Goal: Task Accomplishment & Management: Complete application form

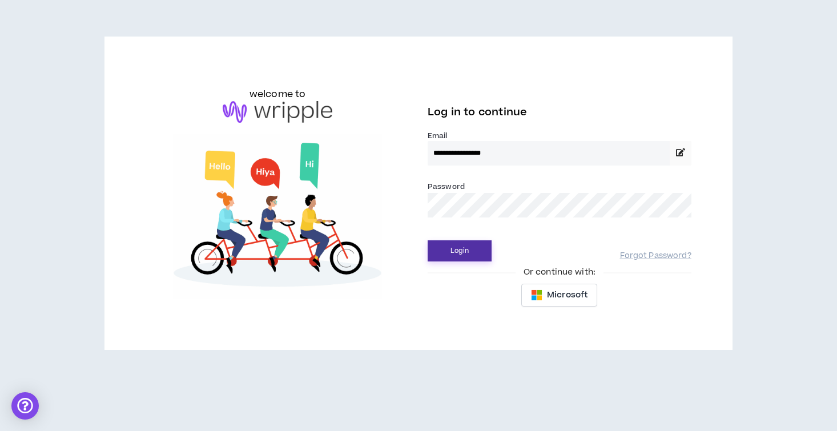
click at [467, 251] on button "Login" at bounding box center [460, 250] width 64 height 21
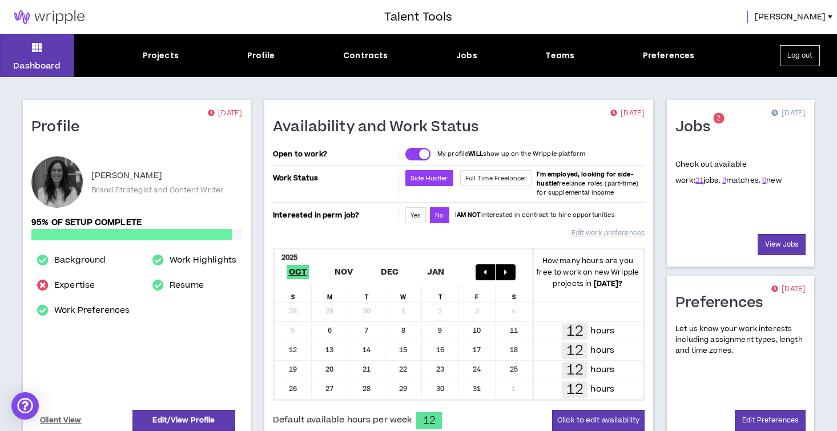
scroll to position [130, 0]
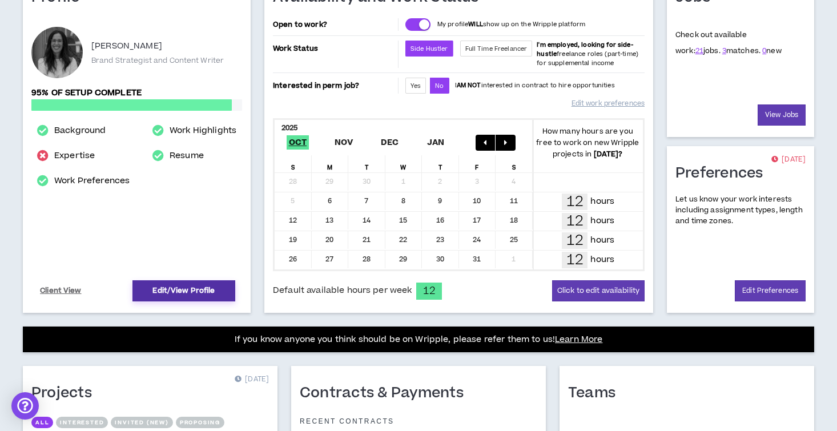
click at [188, 287] on link "Edit/View Profile" at bounding box center [183, 290] width 103 height 21
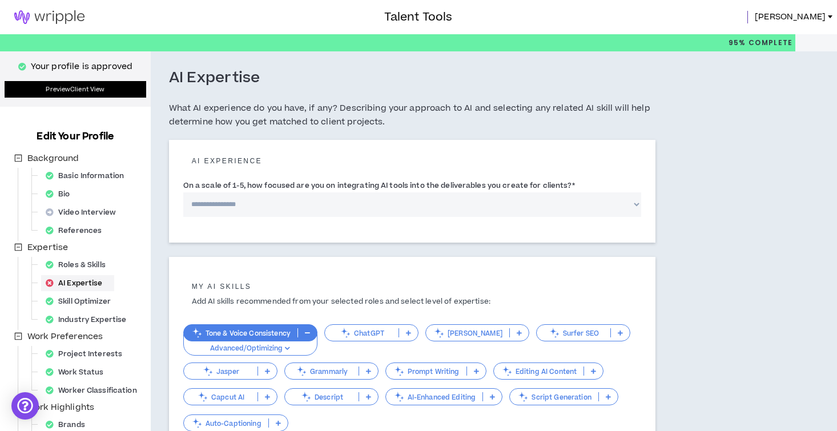
click at [69, 88] on link "Preview Client View" at bounding box center [76, 89] width 142 height 17
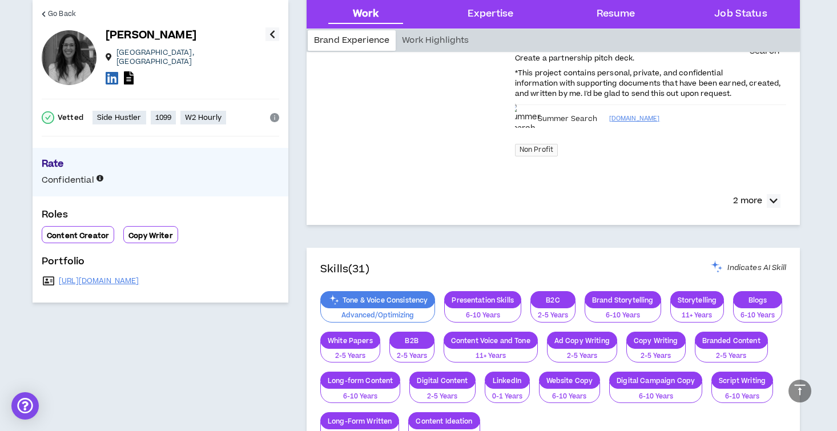
scroll to position [793, 0]
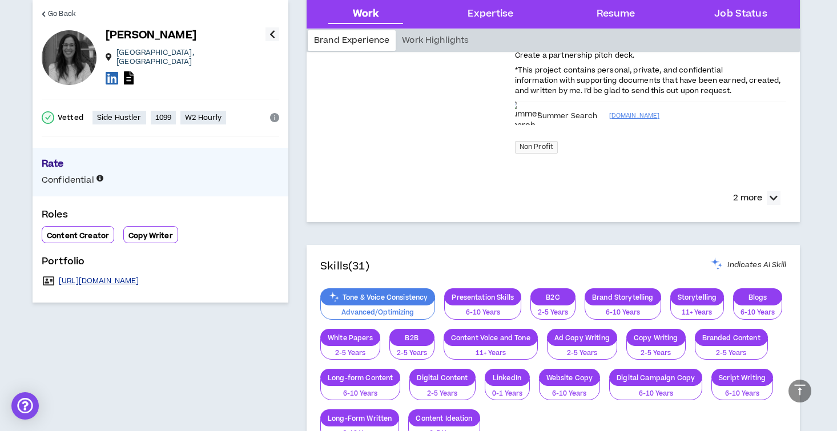
click at [86, 276] on link "[URL][DOMAIN_NAME]" at bounding box center [99, 280] width 81 height 9
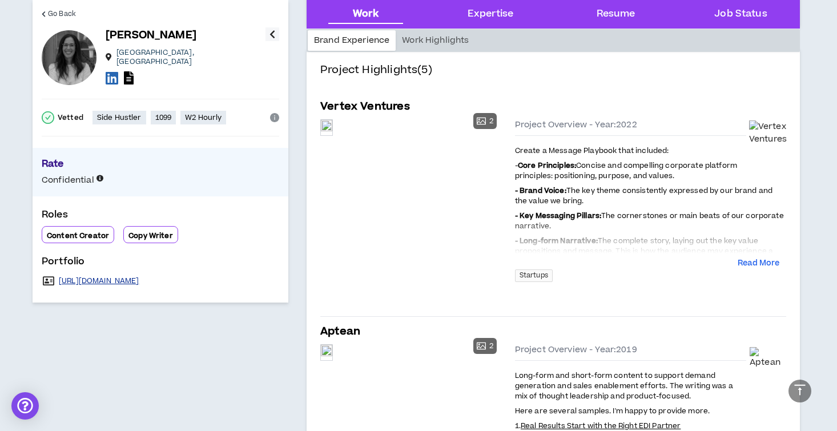
scroll to position [0, 0]
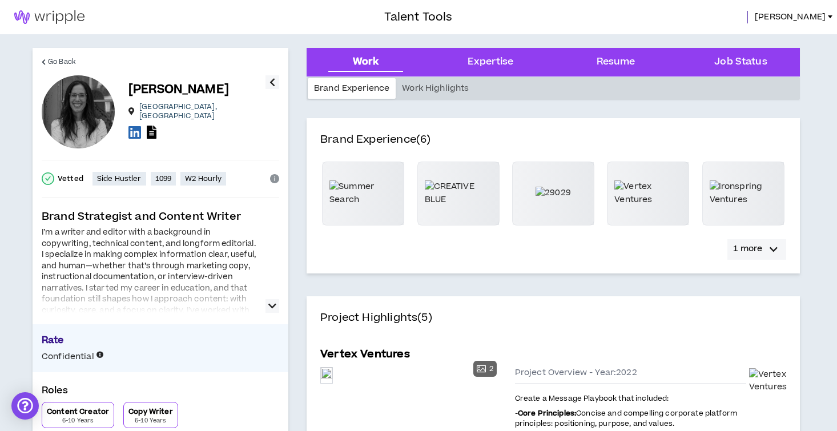
click at [757, 250] on p "1 more" at bounding box center [747, 249] width 29 height 13
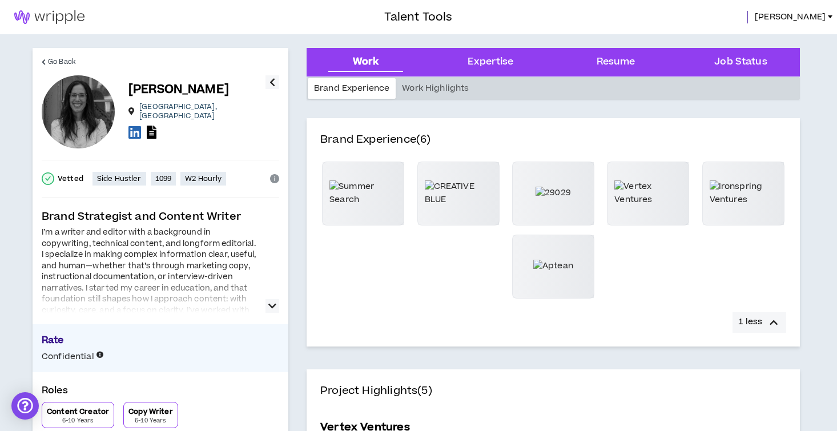
click at [771, 319] on icon "button" at bounding box center [774, 323] width 8 height 14
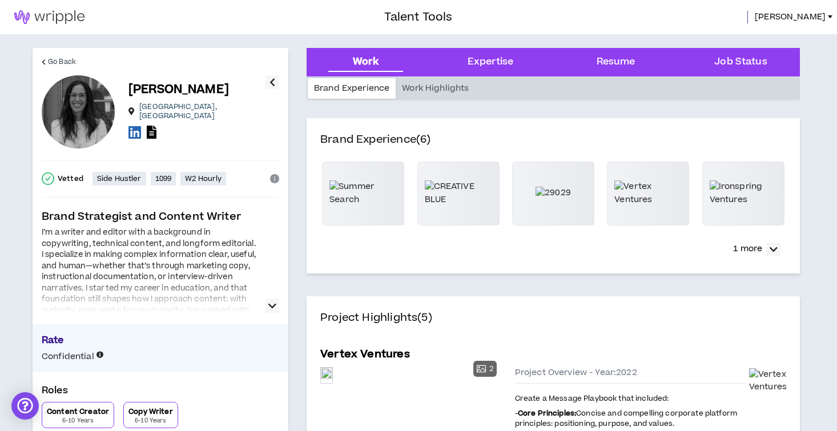
click at [49, 6] on link at bounding box center [49, 17] width 99 height 34
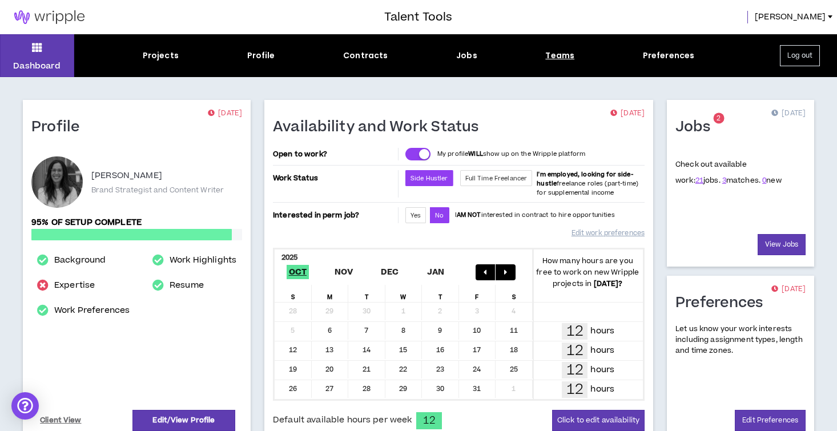
click at [569, 58] on div "Teams" at bounding box center [559, 56] width 29 height 12
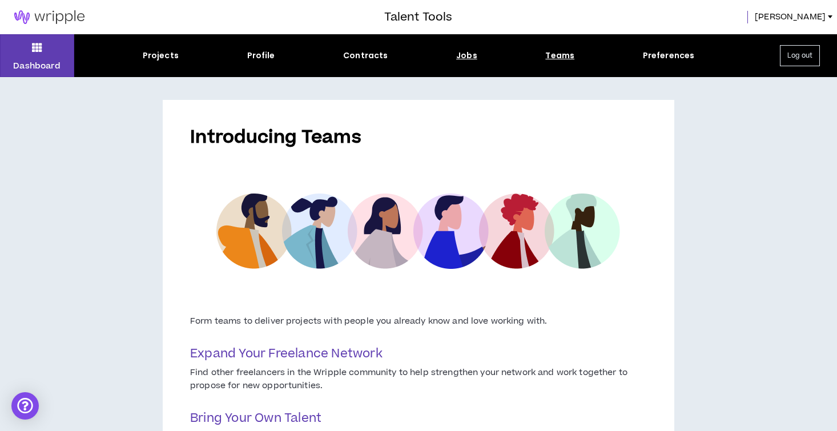
click at [459, 52] on div "Jobs" at bounding box center [466, 56] width 21 height 12
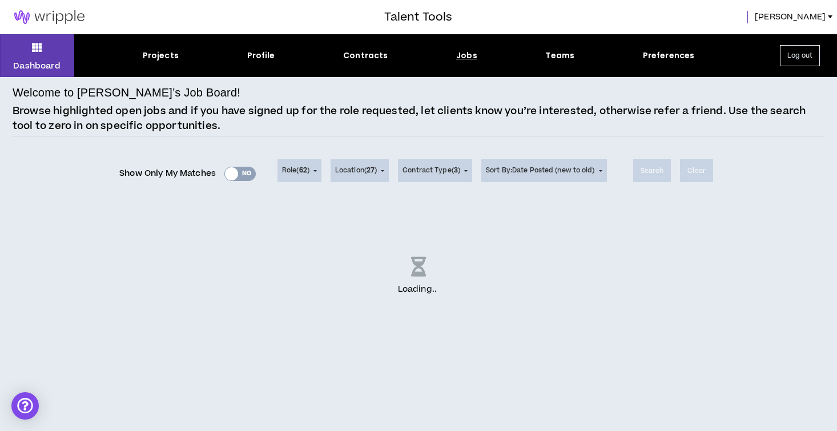
click at [247, 168] on div "Show Only My Matches Yes No" at bounding box center [187, 173] width 136 height 17
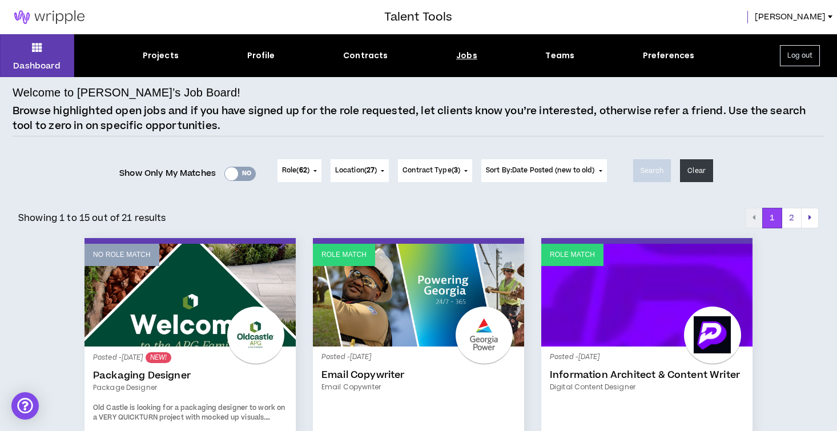
click at [246, 176] on div "Yes No" at bounding box center [239, 174] width 31 height 14
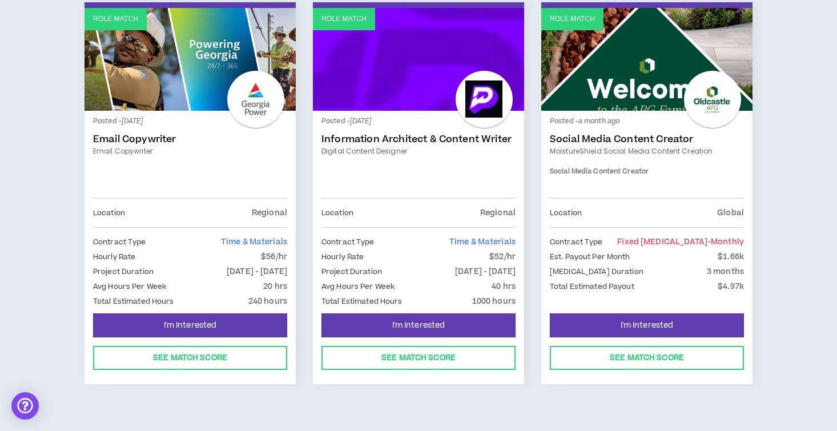
scroll to position [215, 0]
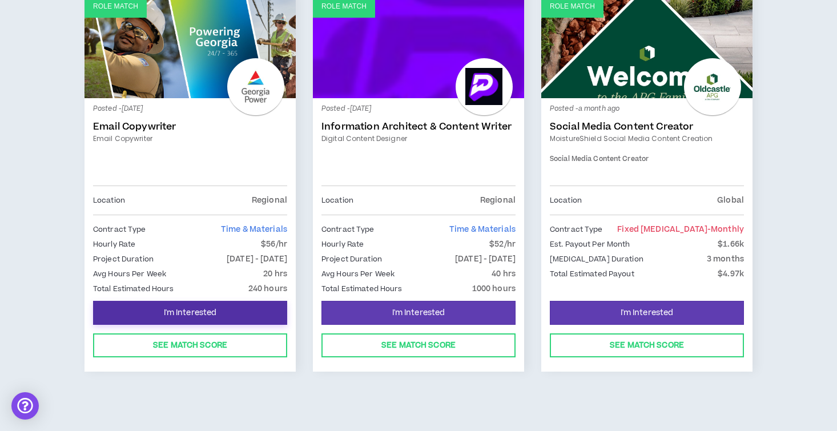
click at [188, 312] on span "I'm Interested" at bounding box center [190, 313] width 53 height 11
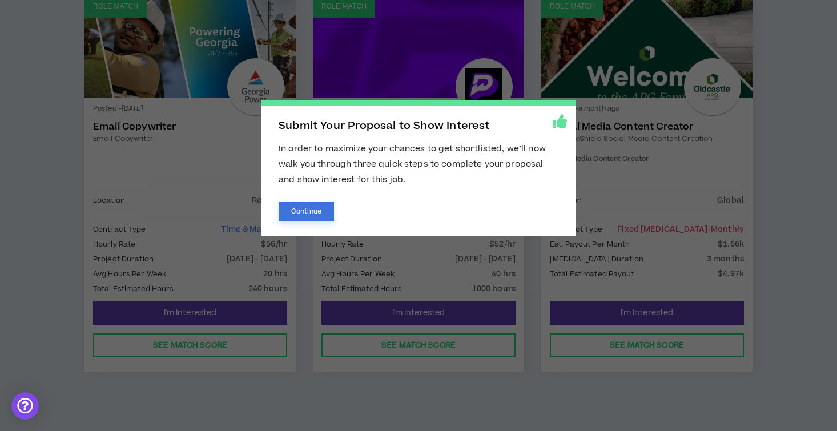
click at [321, 210] on button "Continue" at bounding box center [306, 212] width 55 height 20
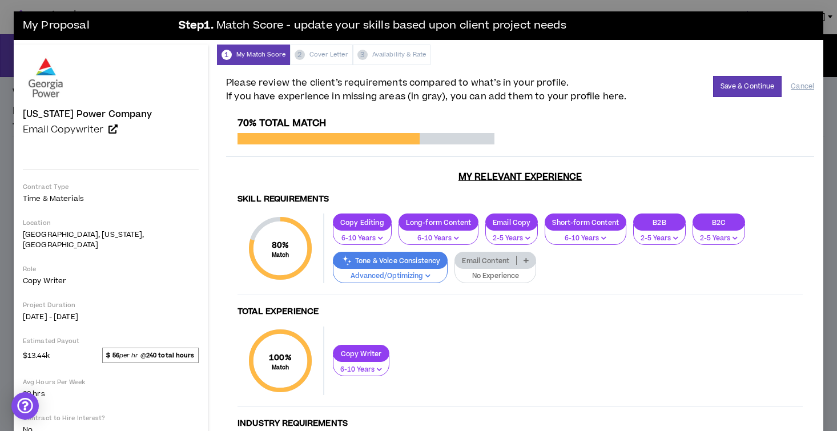
click at [459, 257] on p "Email Content" at bounding box center [485, 260] width 61 height 9
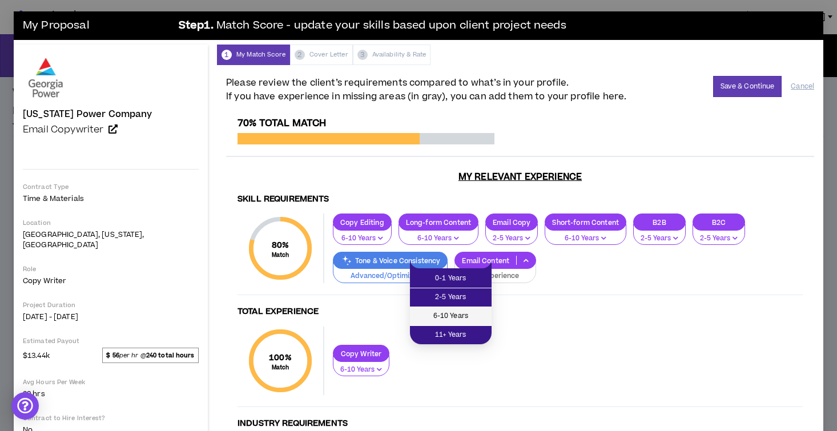
click at [466, 311] on span "6-10 Years" at bounding box center [451, 316] width 68 height 13
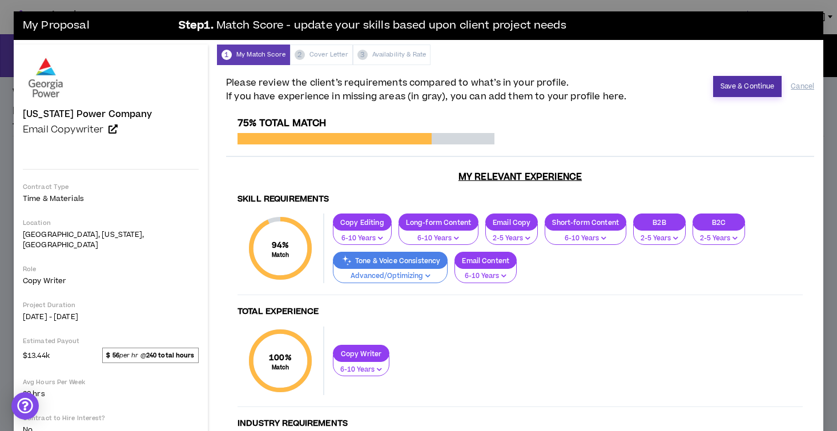
click at [737, 88] on button "Save & Continue" at bounding box center [747, 86] width 69 height 21
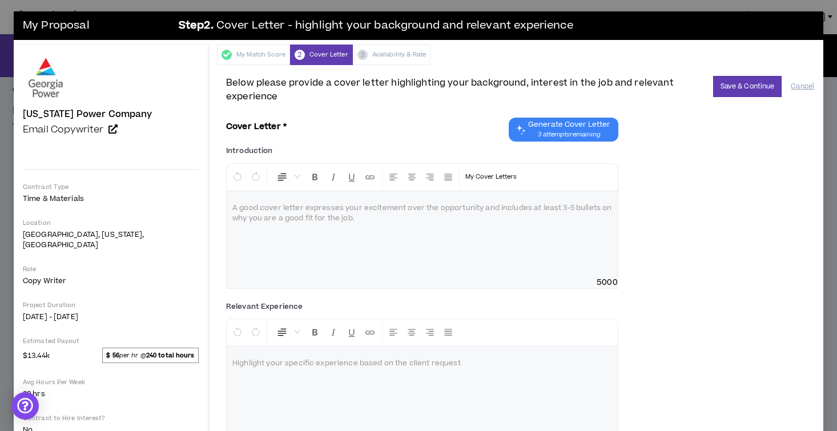
click at [805, 98] on div "Below please provide a cover letter highlighting your background, interest in t…" at bounding box center [520, 264] width 588 height 377
click at [804, 85] on button "Cancel" at bounding box center [802, 87] width 23 height 20
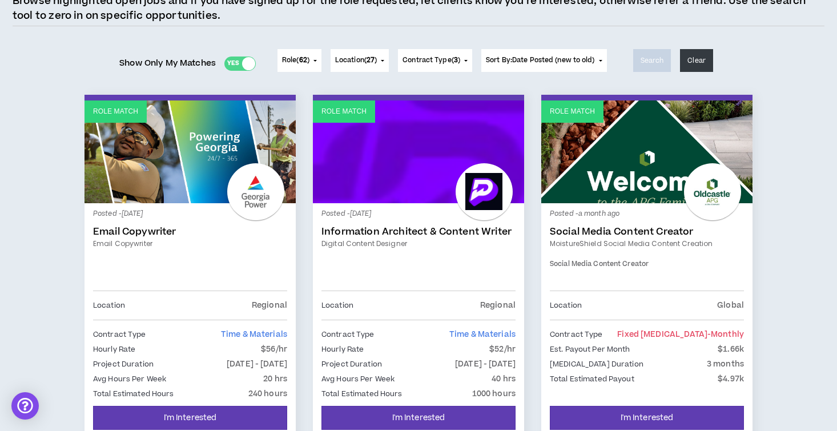
scroll to position [215, 0]
